Goal: Navigation & Orientation: Find specific page/section

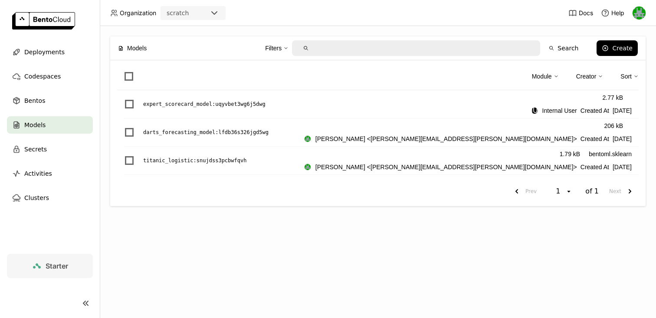
click at [629, 73] on div "Sort" at bounding box center [625, 77] width 11 height 10
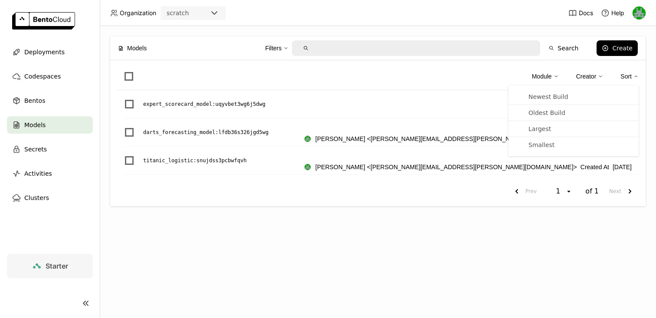
click at [489, 79] on div "Module Creator Sort Newest Build Oldest Build Largest Smallest" at bounding box center [377, 78] width 521 height 23
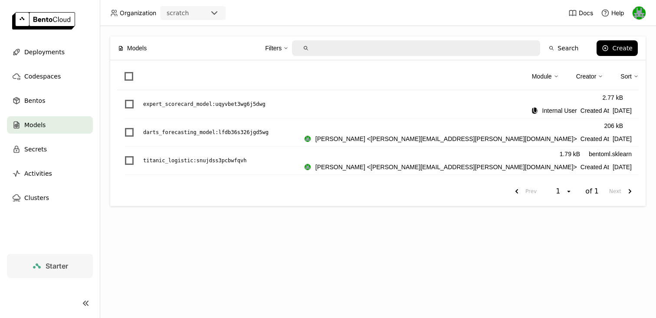
click at [219, 18] on div at bounding box center [217, 13] width 16 height 12
click at [215, 11] on icon at bounding box center [214, 13] width 10 height 10
click at [179, 105] on p "expert_scorecard_model : uqyvbet3wg6j5dwg" at bounding box center [204, 104] width 122 height 9
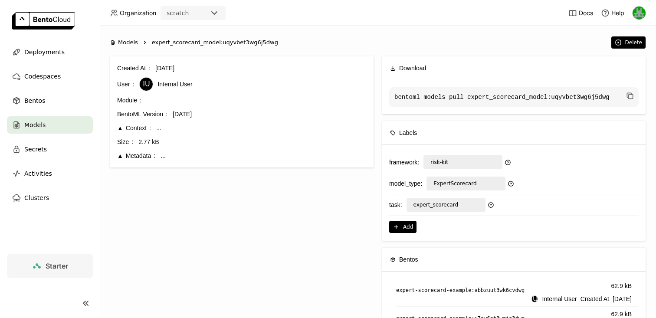
click at [121, 128] on div "Context" at bounding box center [134, 128] width 34 height 10
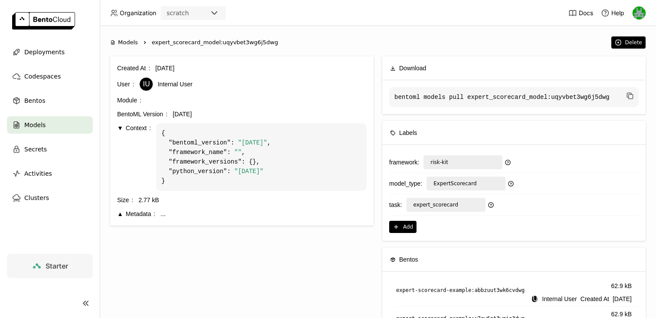
click at [121, 128] on div "Context" at bounding box center [134, 128] width 34 height 10
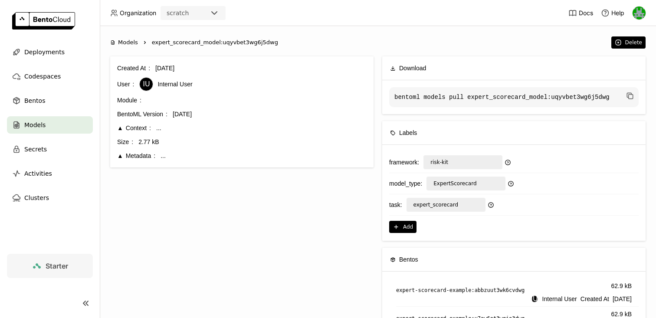
click at [121, 155] on div "Metadata" at bounding box center [136, 156] width 38 height 10
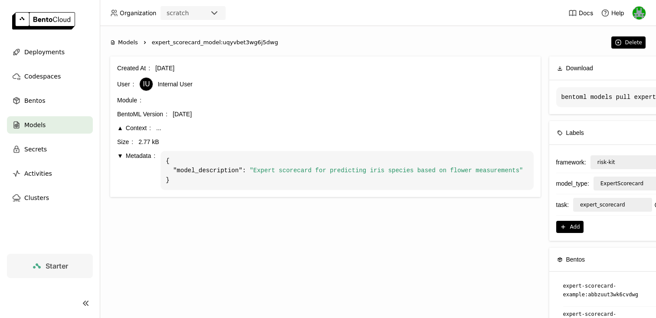
click at [121, 154] on div "Metadata" at bounding box center [136, 156] width 38 height 10
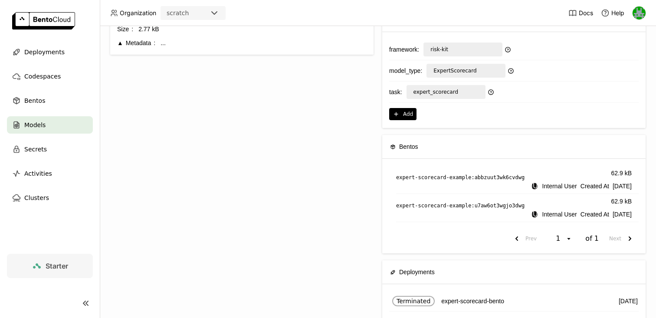
scroll to position [155, 0]
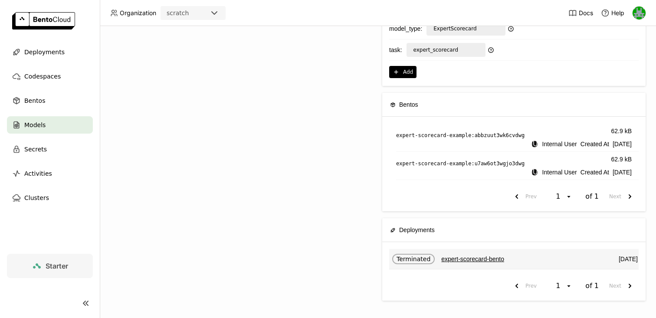
click at [463, 256] on link "expert-scorecard-bento" at bounding box center [472, 259] width 63 height 10
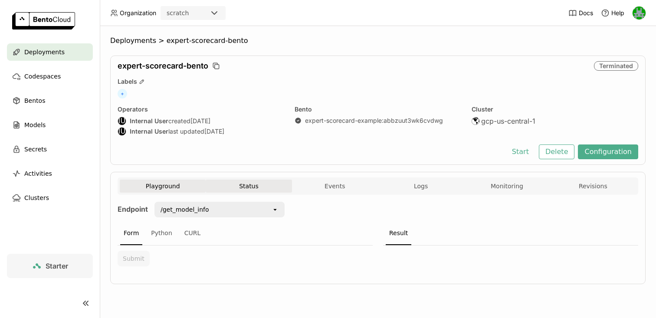
click at [248, 181] on button "Status" at bounding box center [249, 186] width 86 height 13
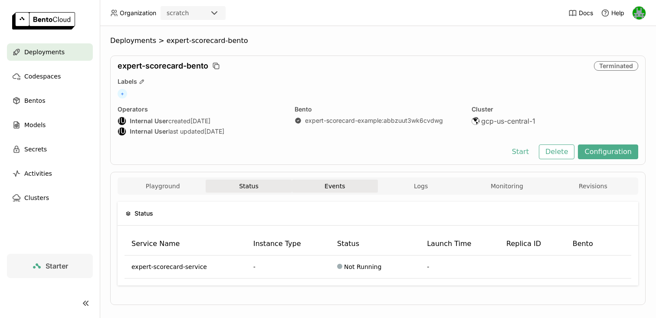
click at [327, 180] on button "Events" at bounding box center [335, 186] width 86 height 13
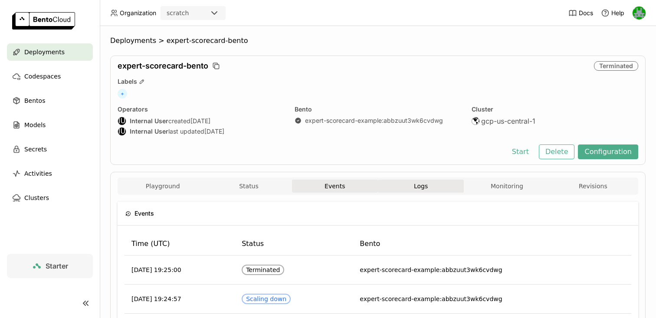
click at [419, 187] on span "Logs" at bounding box center [421, 186] width 14 height 8
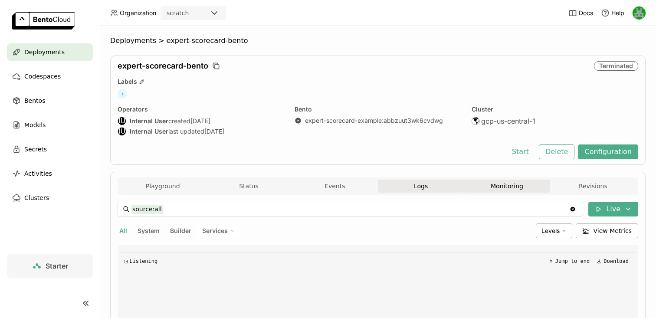
click at [494, 186] on button "Monitoring" at bounding box center [507, 186] width 86 height 13
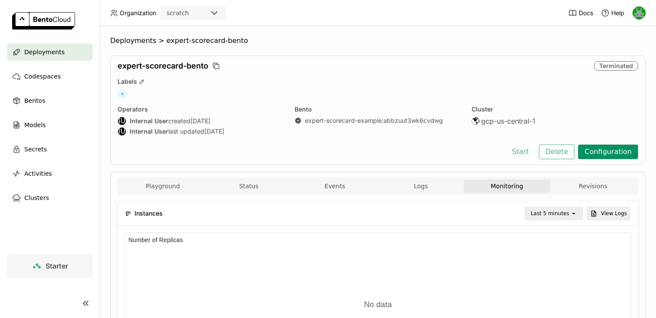
click at [598, 149] on button "Configuration" at bounding box center [608, 151] width 60 height 15
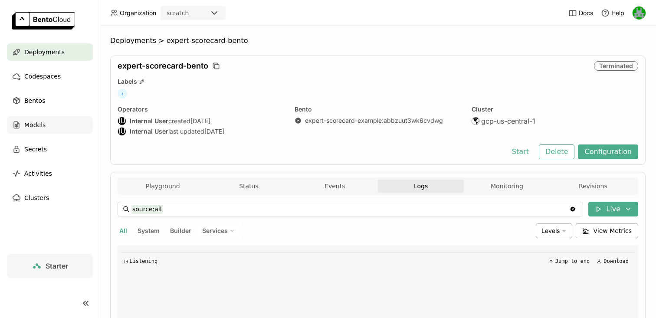
click at [33, 124] on span "Models" at bounding box center [34, 125] width 21 height 10
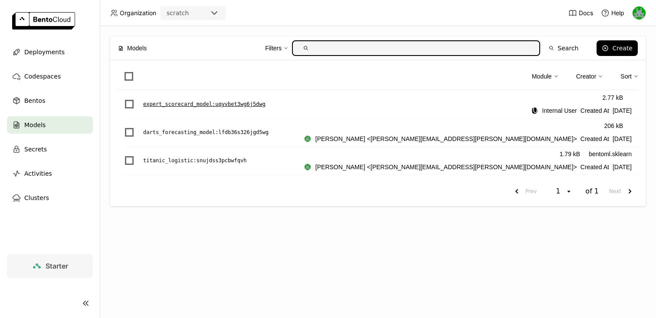
click at [179, 101] on p "expert_scorecard_model : uqyvbet3wg6j5dwg" at bounding box center [204, 104] width 122 height 9
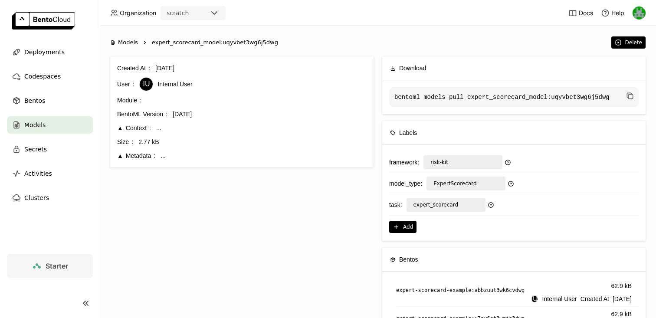
click at [252, 42] on span "expert_scorecard_model:uqyvbet3wg6j5dwg" at bounding box center [215, 42] width 126 height 9
click at [188, 41] on span "expert_scorecard_model:uqyvbet3wg6j5dwg" at bounding box center [215, 42] width 126 height 9
click at [144, 43] on icon "Right" at bounding box center [144, 42] width 7 height 7
click at [138, 43] on li "Models Right" at bounding box center [131, 42] width 42 height 9
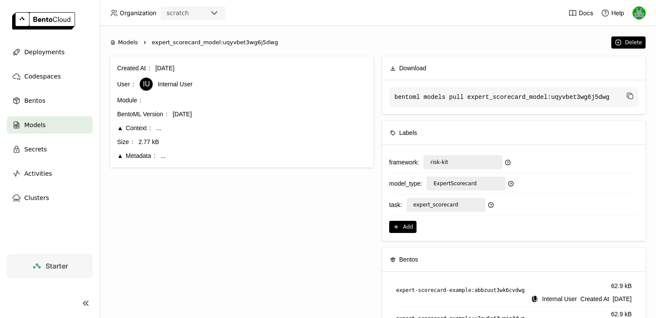
click at [127, 41] on span "Models" at bounding box center [128, 42] width 20 height 9
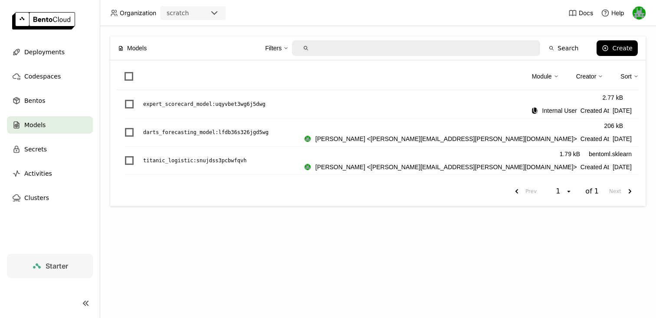
click at [137, 46] on span "Models" at bounding box center [137, 48] width 20 height 10
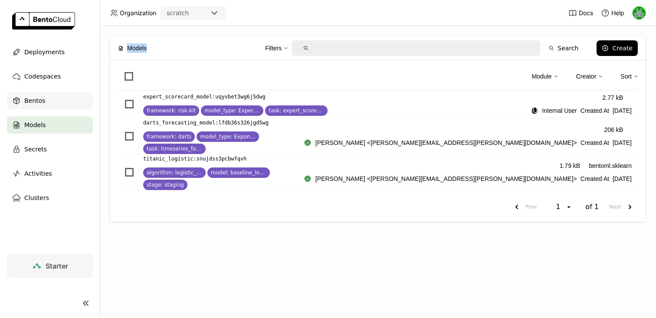
click at [30, 92] on div "Bentos" at bounding box center [50, 100] width 86 height 17
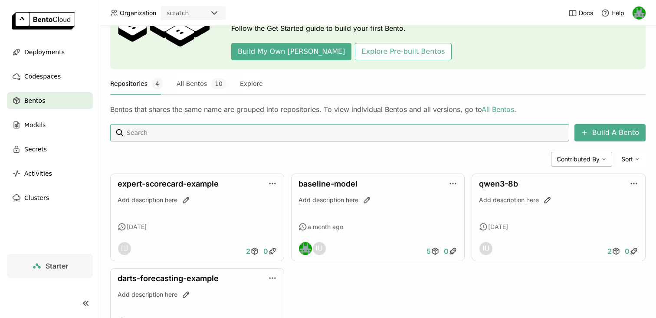
scroll to position [77, 0]
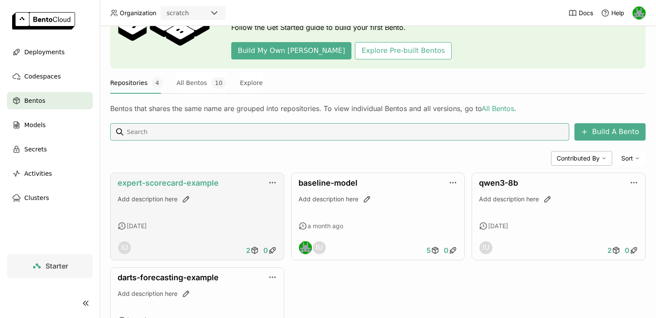
click at [195, 185] on link "expert-scorecard-example" at bounding box center [168, 182] width 101 height 9
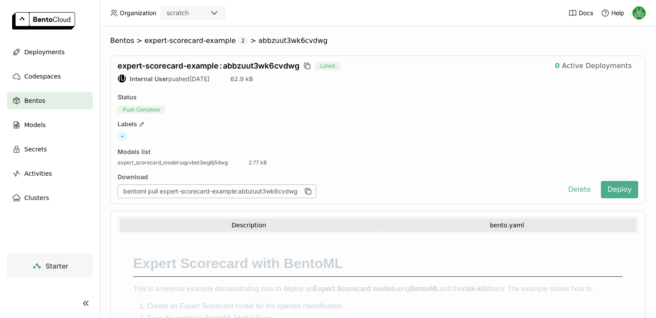
click at [461, 225] on button "bento.yaml" at bounding box center [507, 225] width 258 height 13
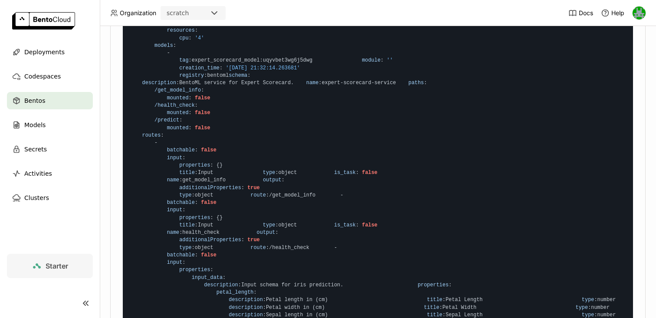
scroll to position [53, 0]
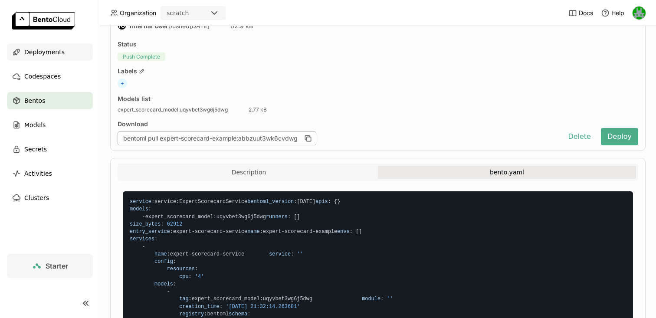
click at [43, 55] on span "Deployments" at bounding box center [44, 52] width 40 height 10
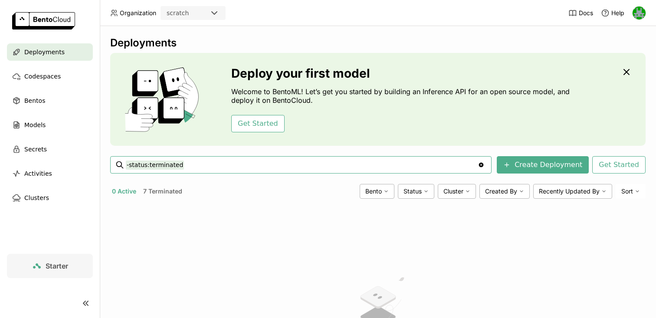
click at [200, 167] on input "-status:terminated" at bounding box center [302, 165] width 352 height 14
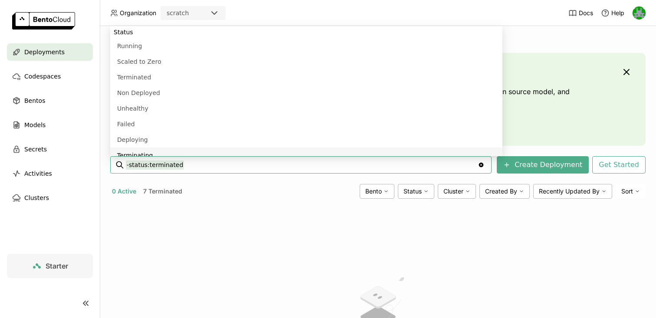
click at [241, 166] on input "-status:terminated" at bounding box center [302, 165] width 352 height 14
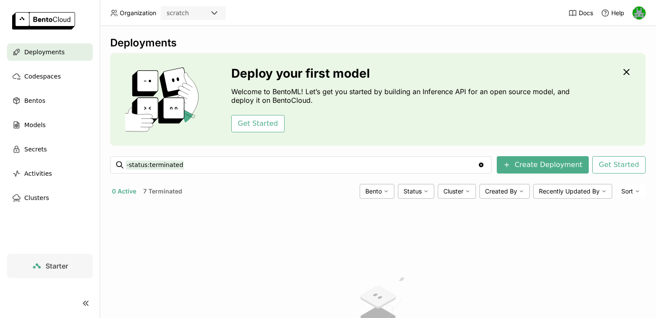
click at [278, 216] on div "No active deployment Once you create a deployment, it will appear here." at bounding box center [377, 324] width 535 height 237
click at [454, 189] on span "Cluster" at bounding box center [453, 191] width 20 height 8
click at [460, 189] on span "Cluster" at bounding box center [453, 191] width 20 height 8
click at [379, 192] on span "Bento" at bounding box center [373, 191] width 16 height 8
click at [380, 191] on span "Bento" at bounding box center [373, 191] width 16 height 8
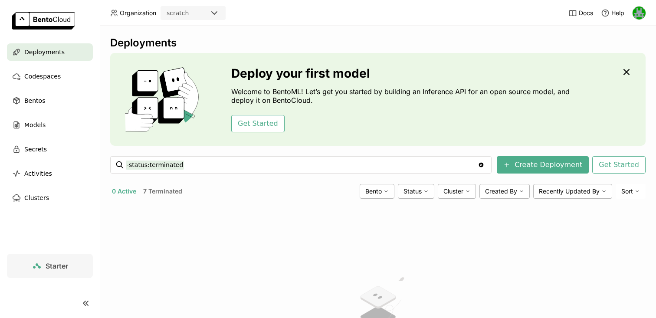
click at [635, 6] on div at bounding box center [639, 13] width 14 height 14
click at [635, 13] on img at bounding box center [638, 13] width 13 height 13
click at [614, 57] on span "API Tokens" at bounding box center [625, 58] width 31 height 8
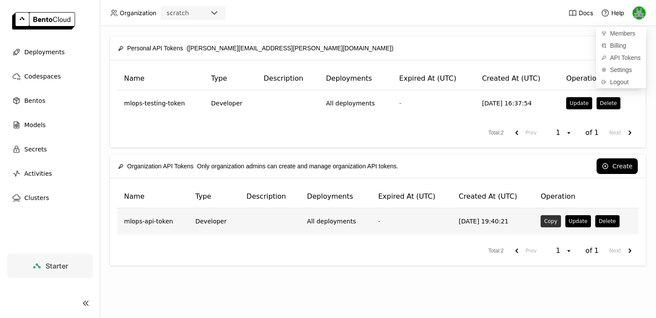
click at [551, 221] on button "Copy" at bounding box center [550, 221] width 20 height 12
